Goal: Information Seeking & Learning: Learn about a topic

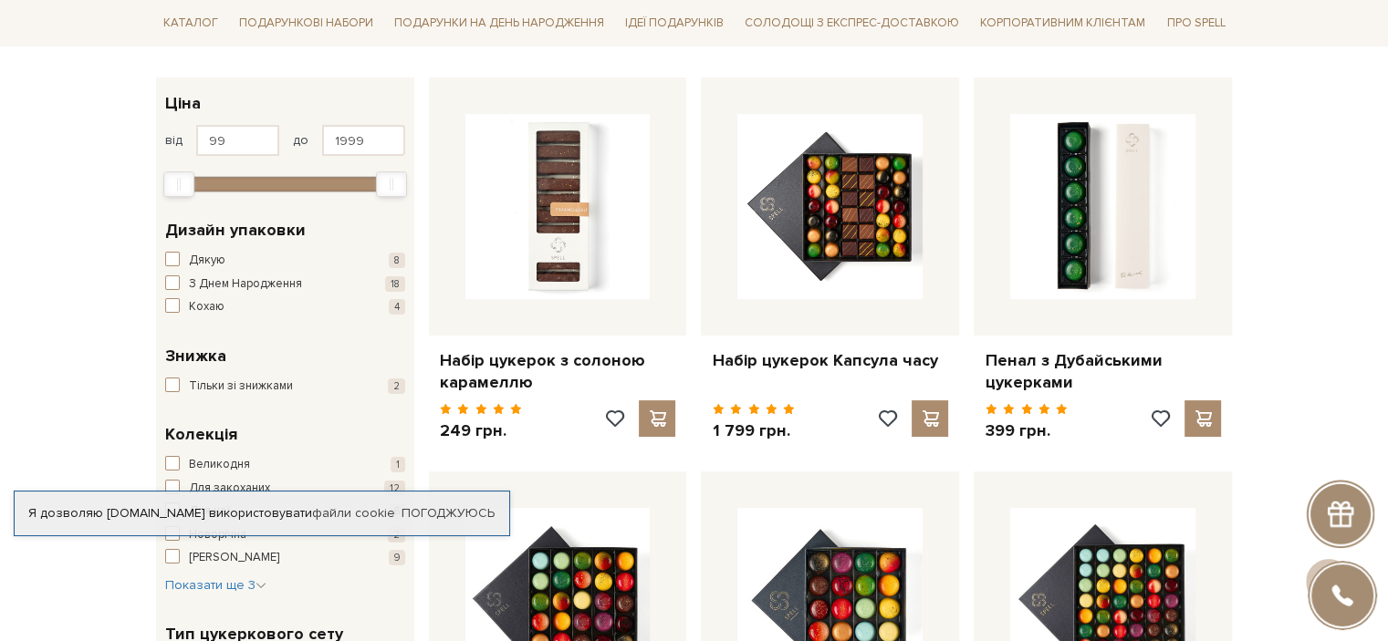
scroll to position [274, 0]
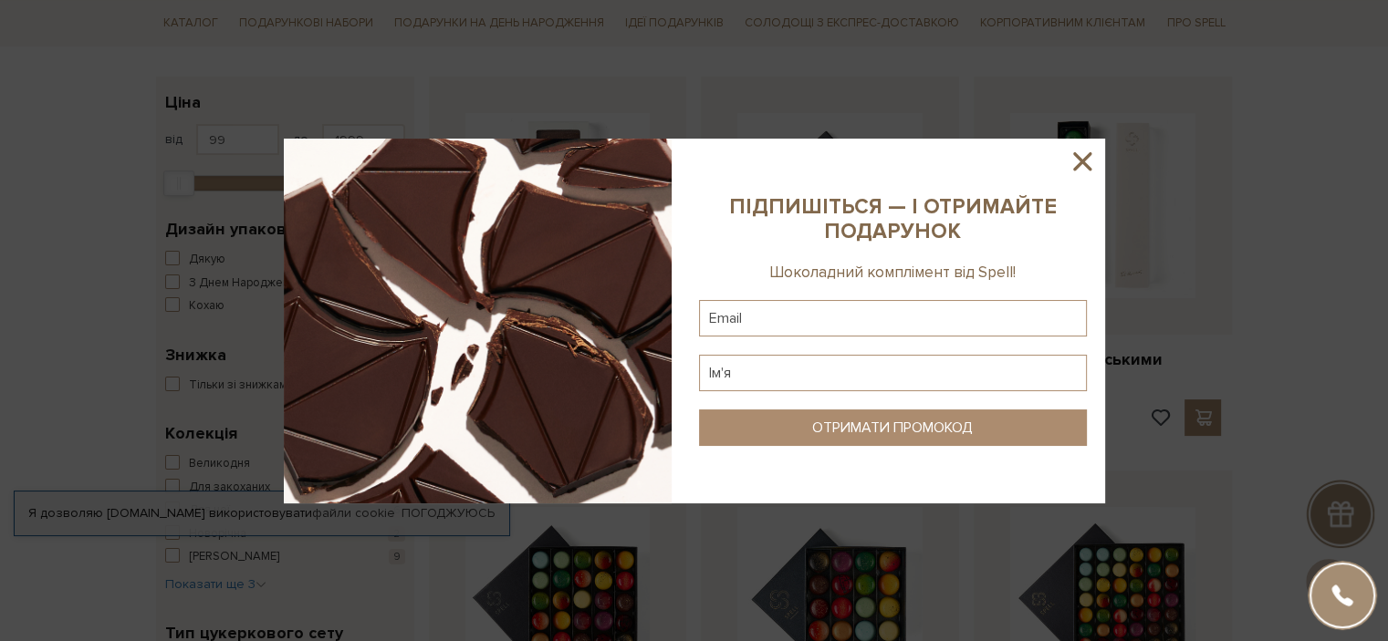
click at [1088, 159] on icon at bounding box center [1082, 161] width 31 height 31
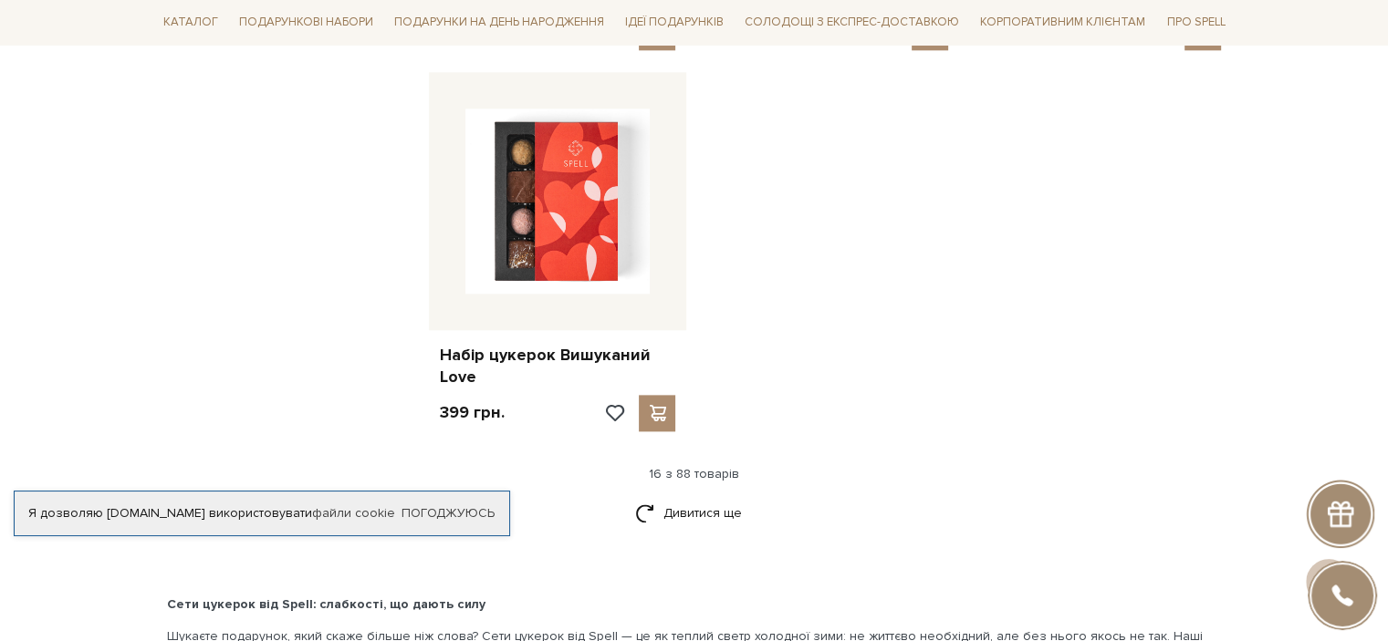
scroll to position [2464, 0]
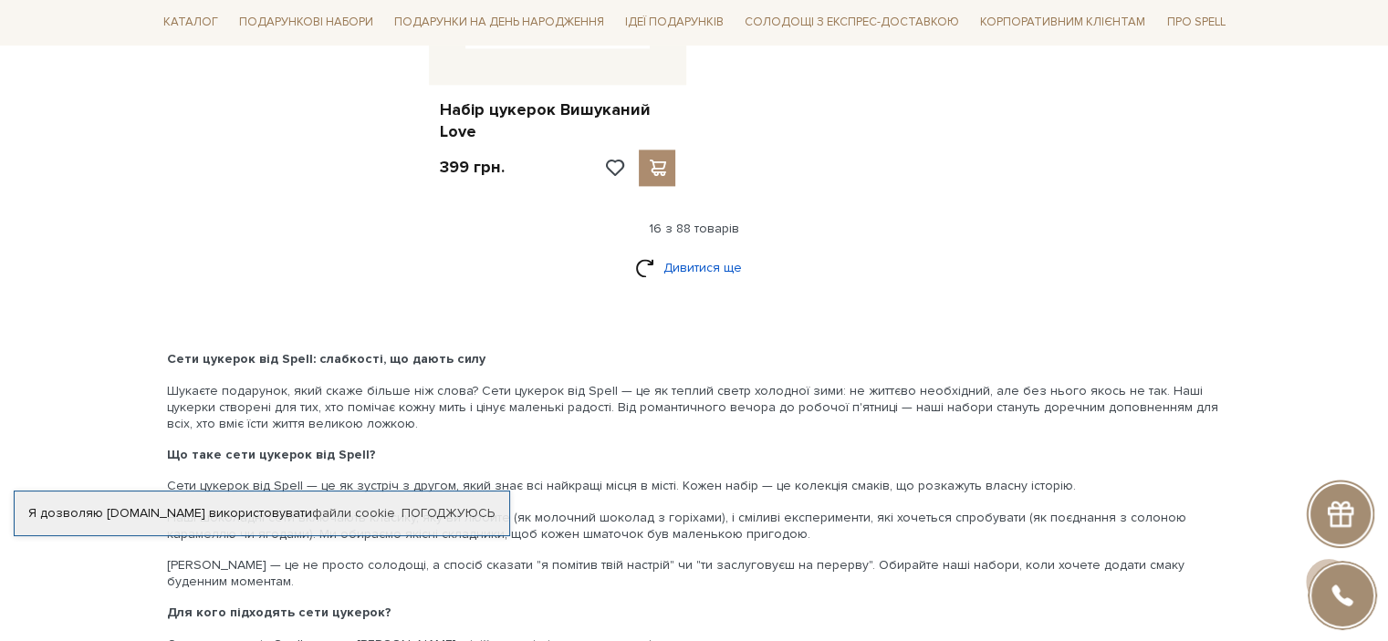
click at [685, 266] on link "Дивитися ще" at bounding box center [694, 268] width 119 height 32
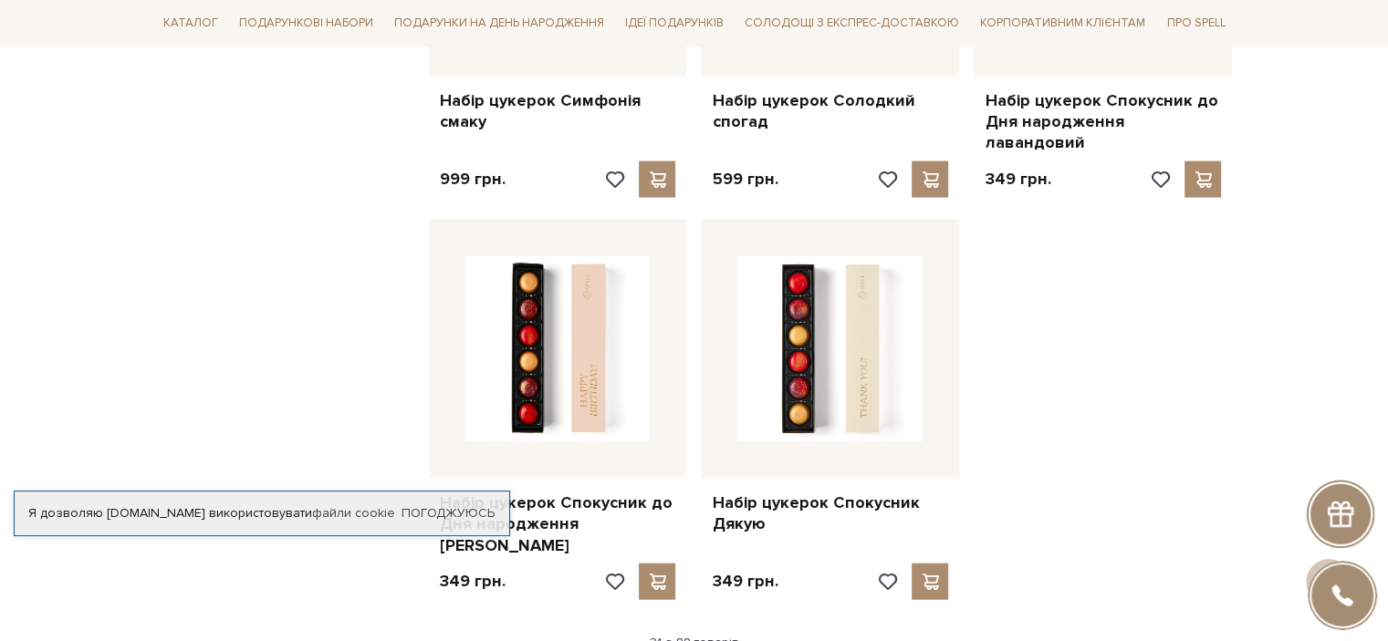
scroll to position [4288, 0]
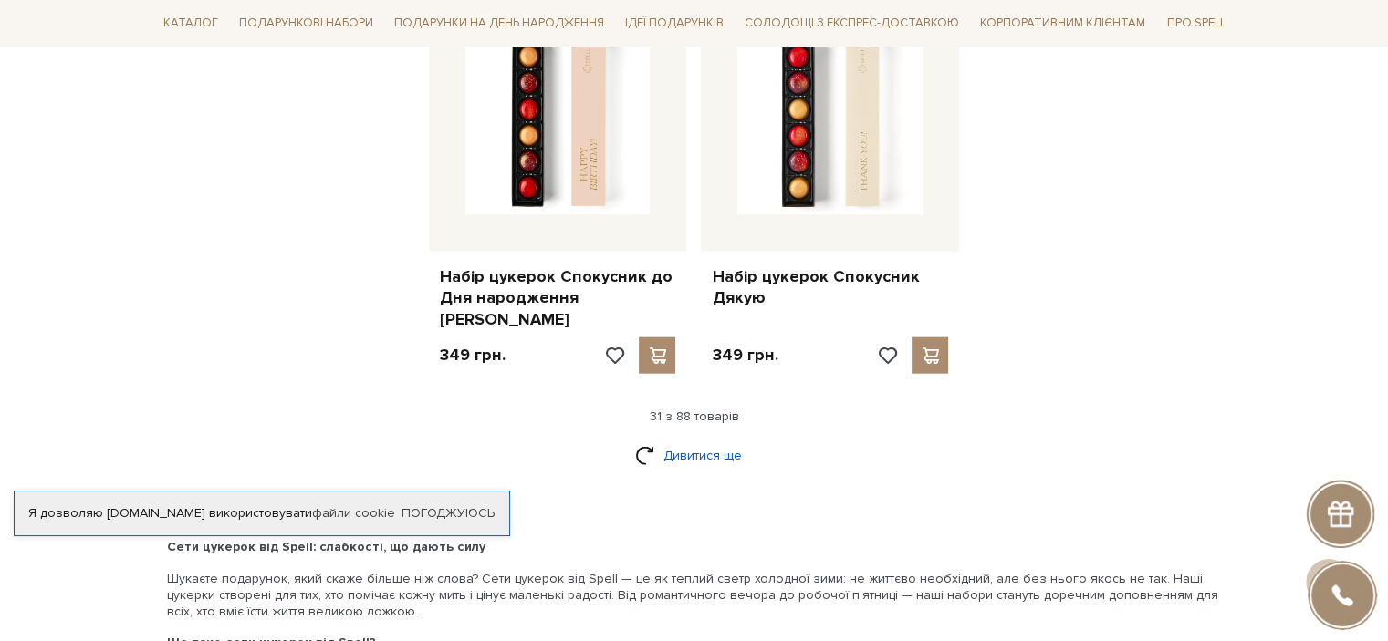
click at [714, 440] on link "Дивитися ще" at bounding box center [694, 456] width 119 height 32
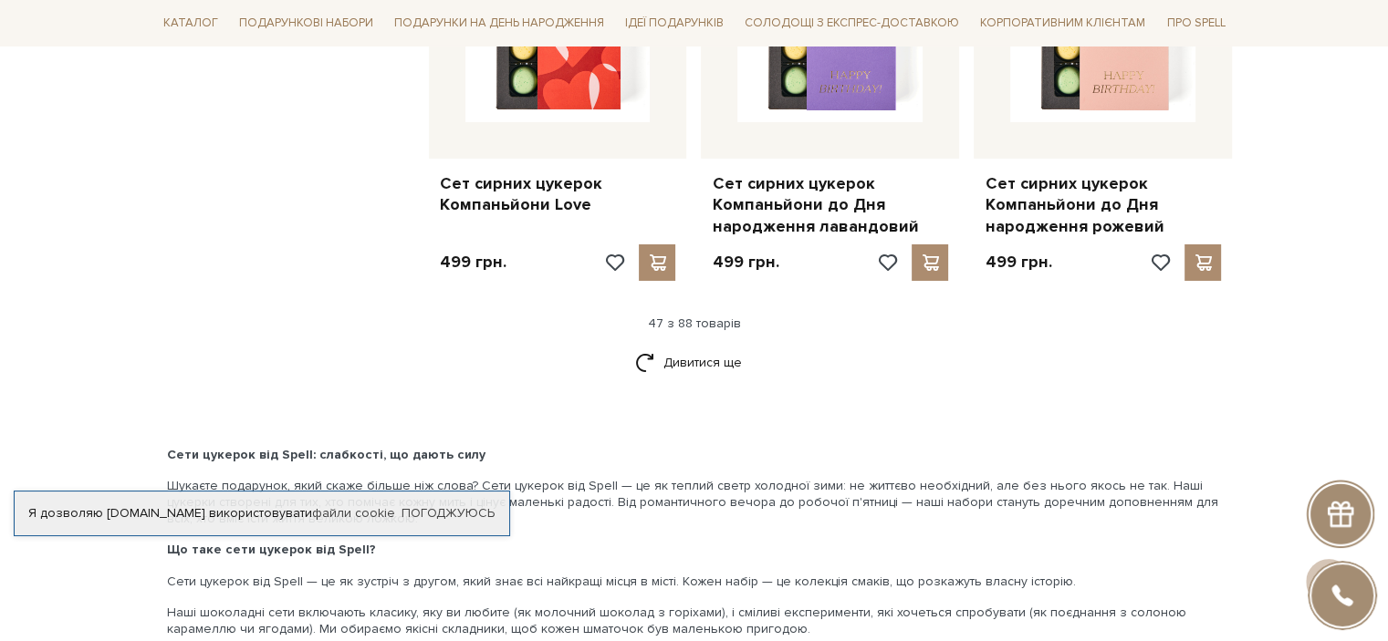
scroll to position [6387, 0]
click at [703, 345] on link "Дивитися ще" at bounding box center [694, 361] width 119 height 32
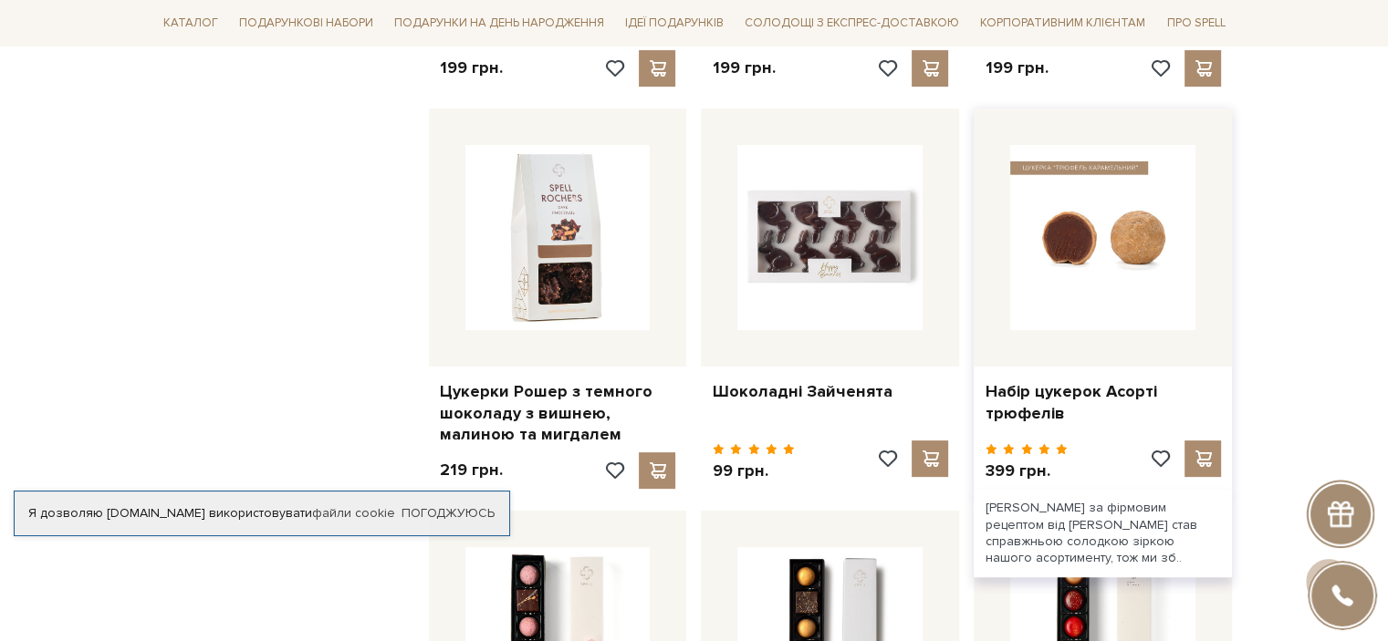
scroll to position [7391, 0]
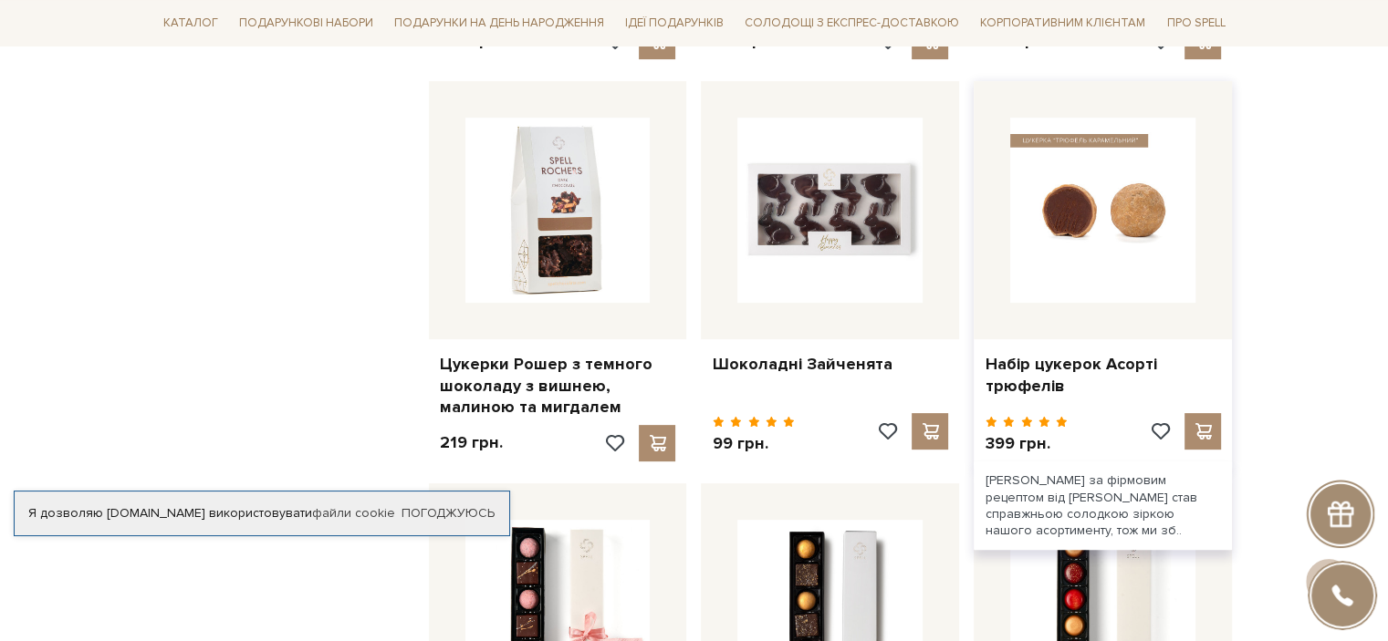
click at [1117, 141] on img at bounding box center [1102, 210] width 185 height 185
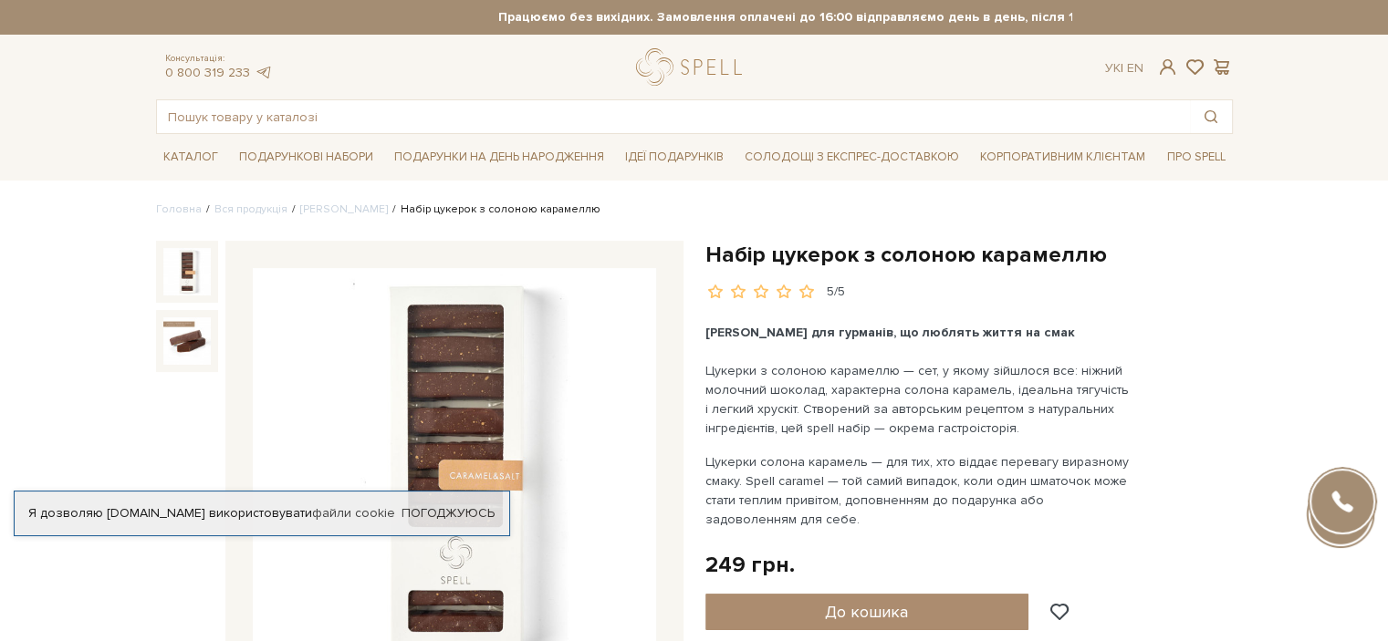
click at [464, 434] on img at bounding box center [454, 469] width 403 height 403
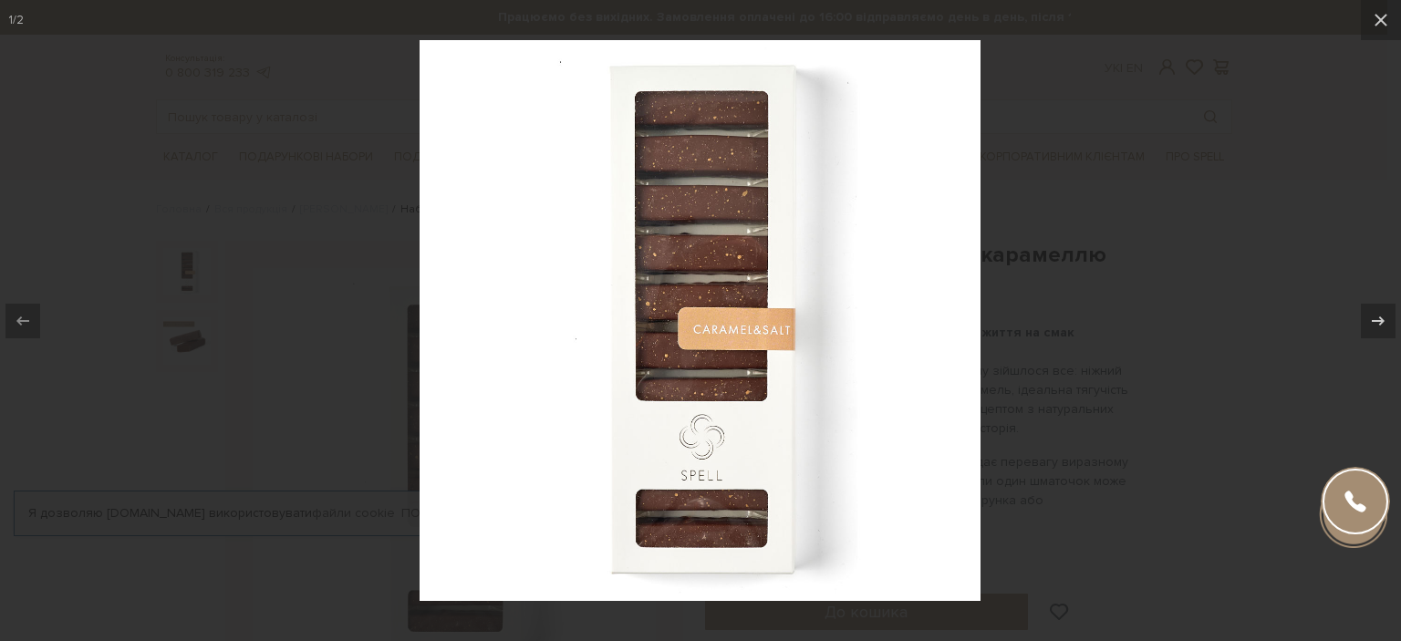
click at [690, 276] on img at bounding box center [700, 320] width 561 height 561
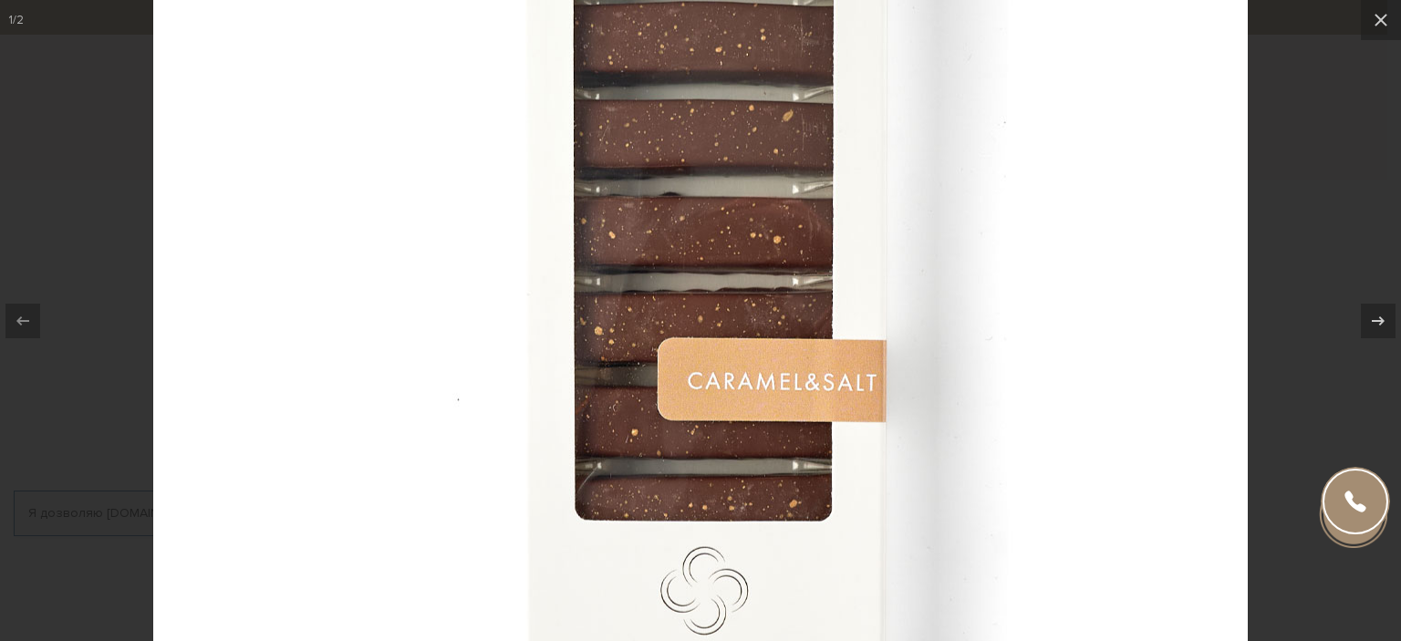
drag, startPoint x: 1382, startPoint y: 21, endPoint x: 1223, endPoint y: 105, distance: 180.4
click at [1382, 21] on icon at bounding box center [1381, 20] width 13 height 13
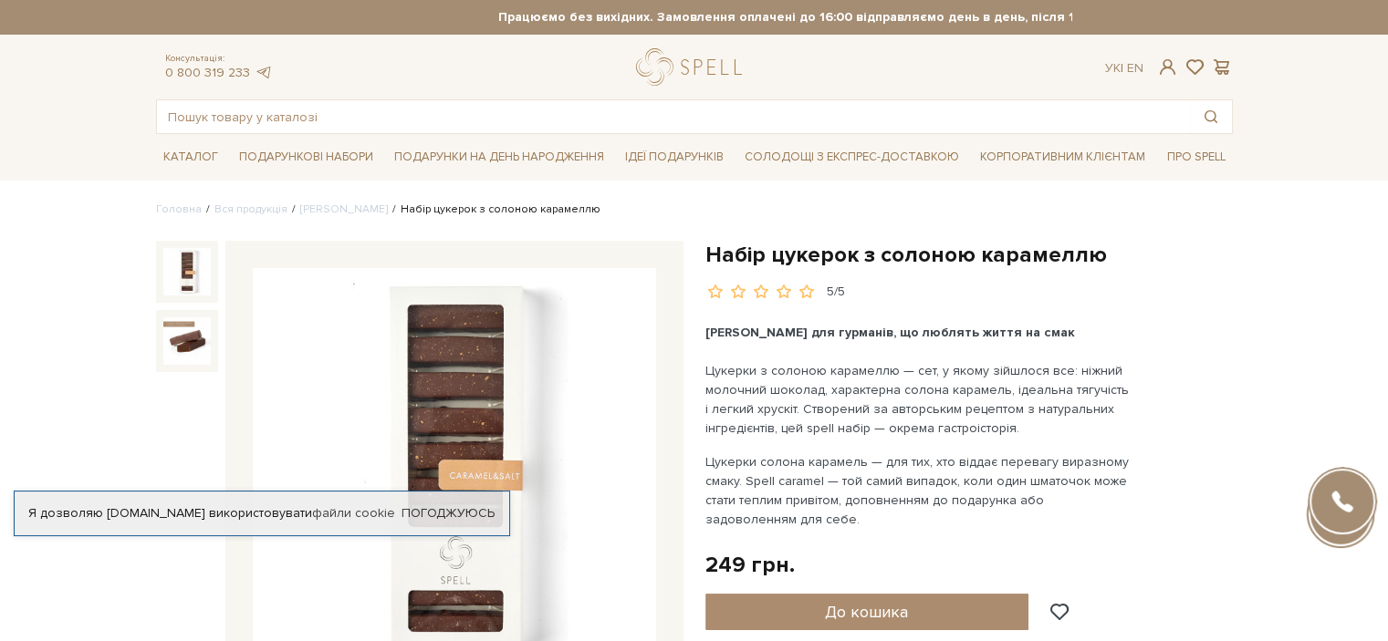
click at [417, 411] on img at bounding box center [454, 469] width 403 height 403
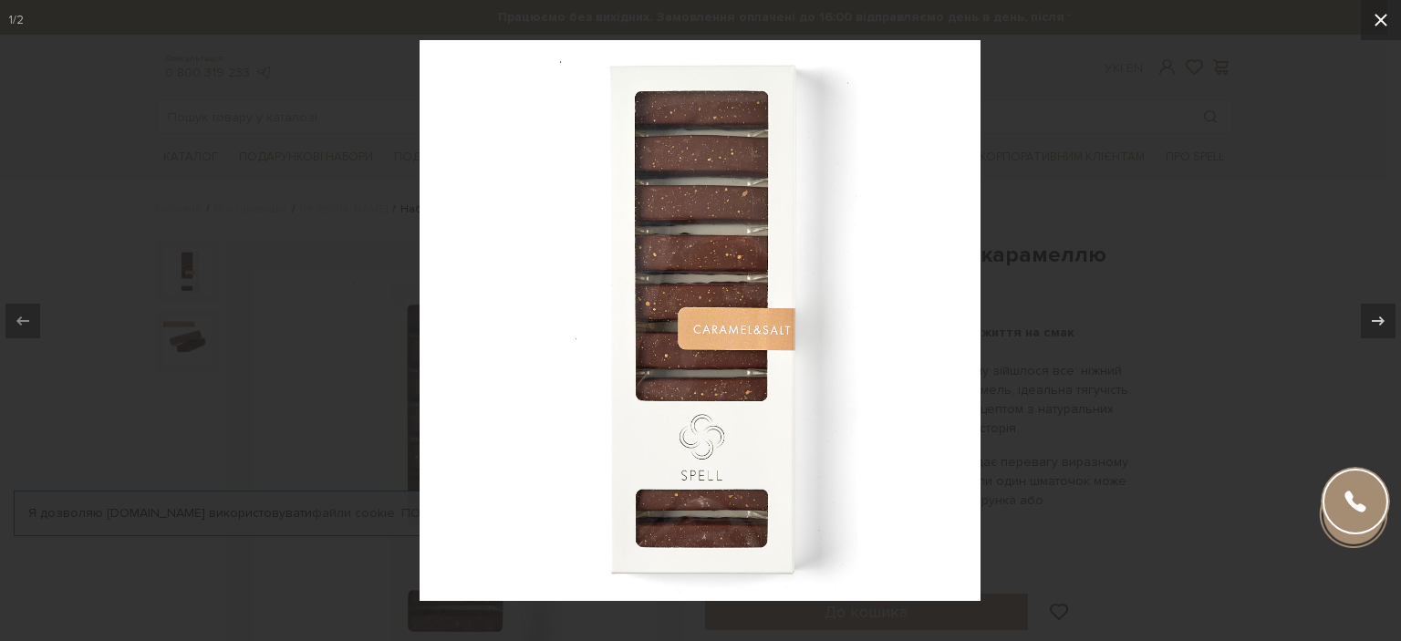
click at [1380, 24] on icon at bounding box center [1381, 20] width 22 height 22
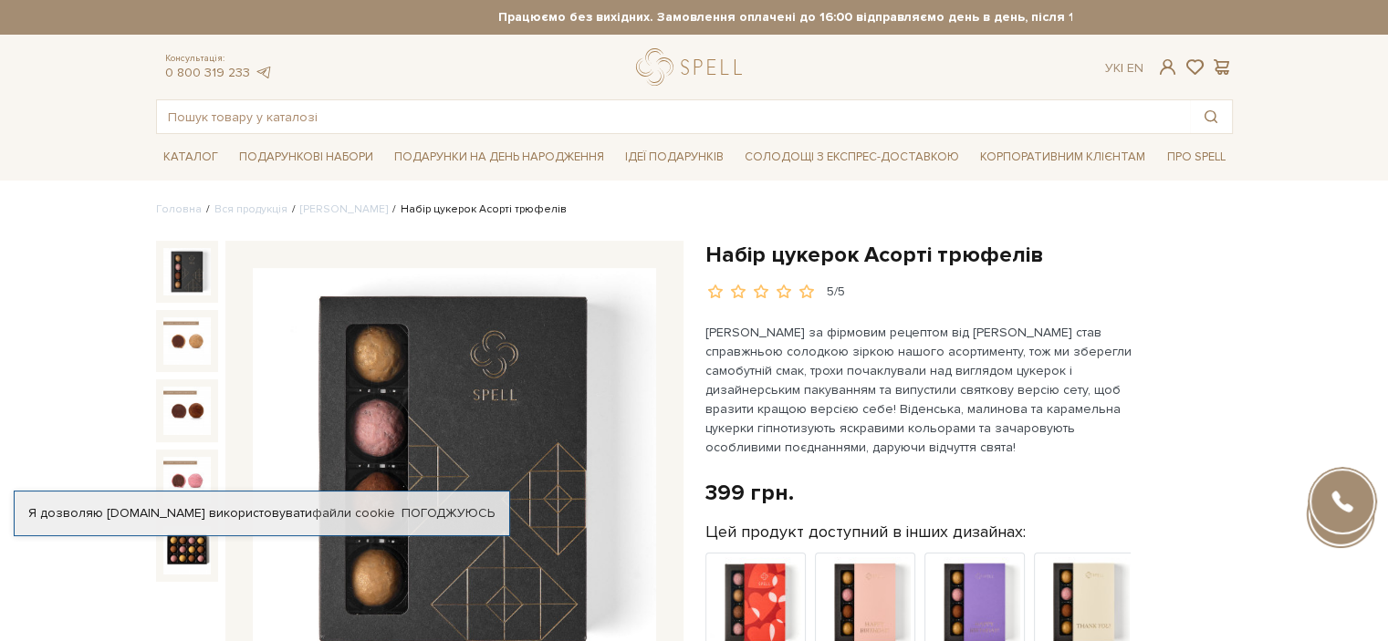
drag, startPoint x: 496, startPoint y: 567, endPoint x: 432, endPoint y: 396, distance: 182.2
click at [432, 396] on img at bounding box center [454, 469] width 403 height 403
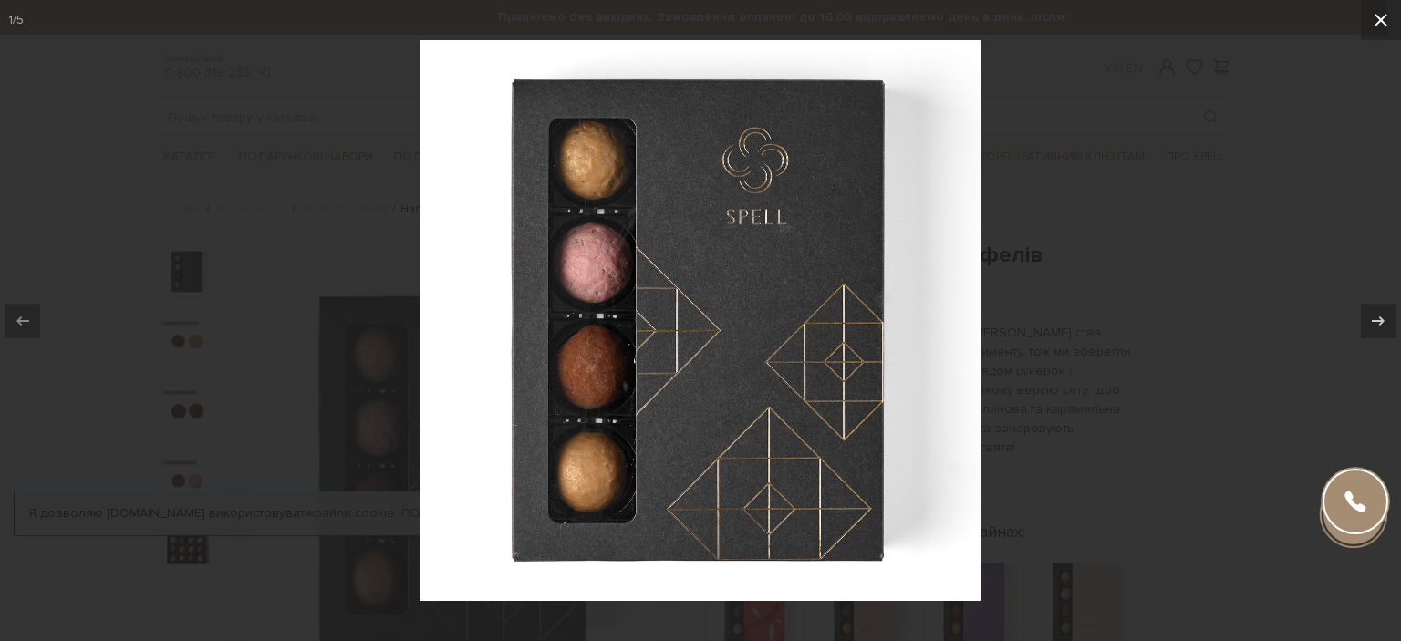
click at [1380, 25] on icon at bounding box center [1381, 20] width 22 height 22
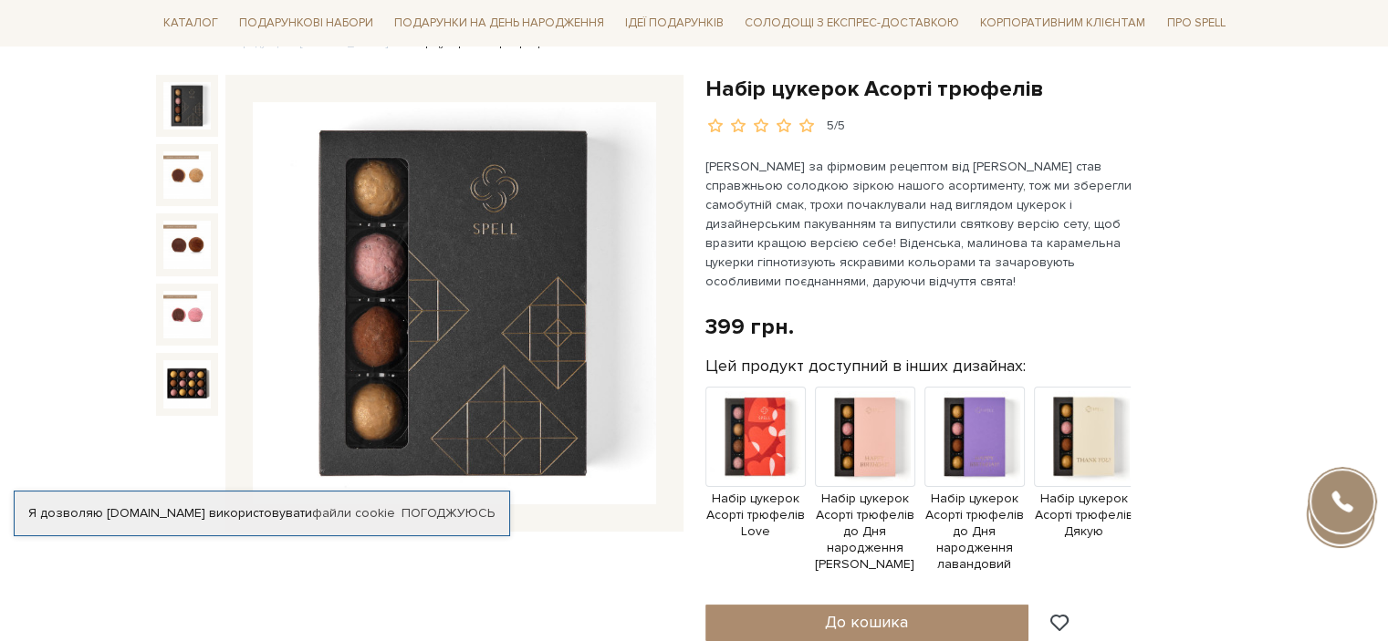
scroll to position [182, 0]
